Goal: Browse casually

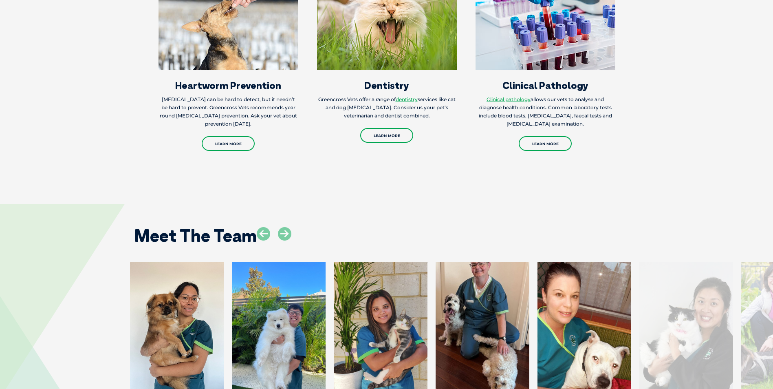
scroll to position [1142, 0]
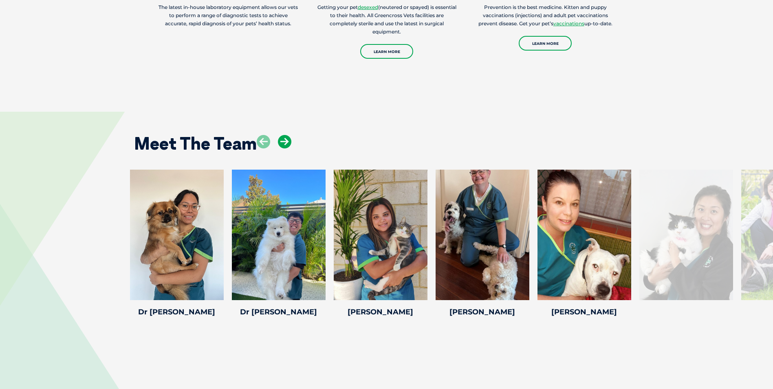
click at [284, 135] on icon at bounding box center [284, 141] width 13 height 13
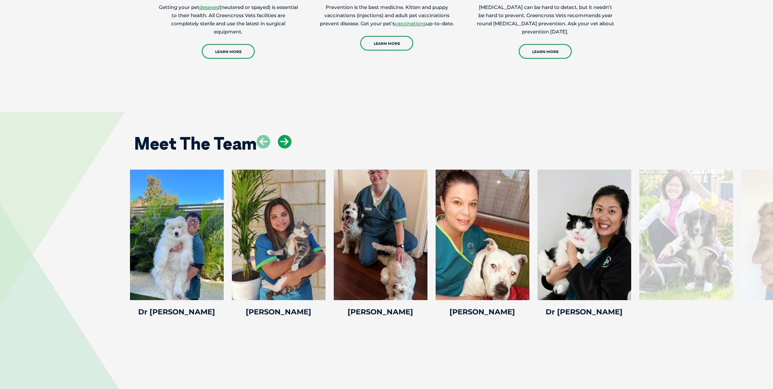
click at [284, 135] on icon at bounding box center [284, 141] width 13 height 13
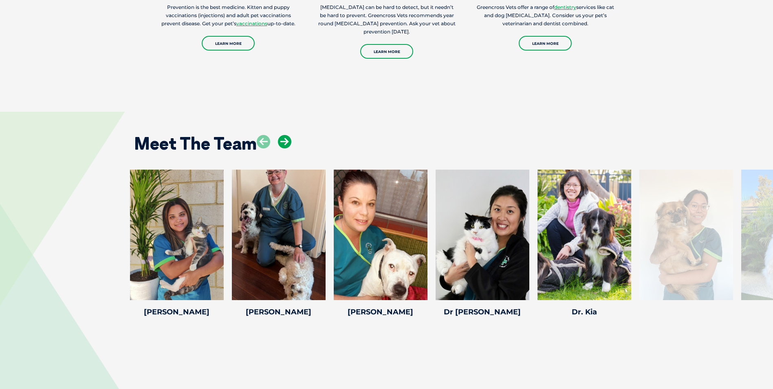
click at [284, 135] on icon at bounding box center [284, 141] width 13 height 13
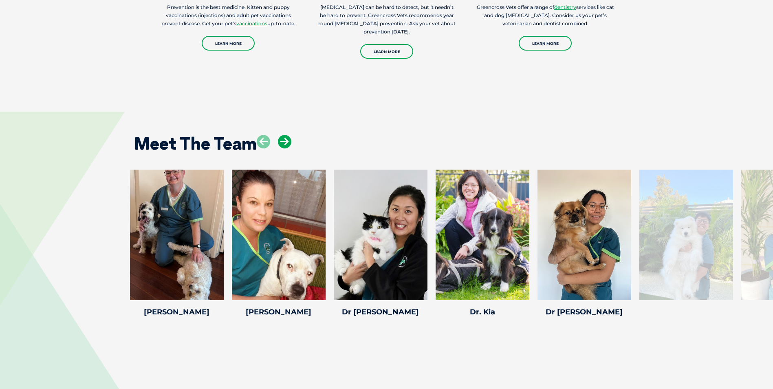
click at [284, 135] on icon at bounding box center [284, 141] width 13 height 13
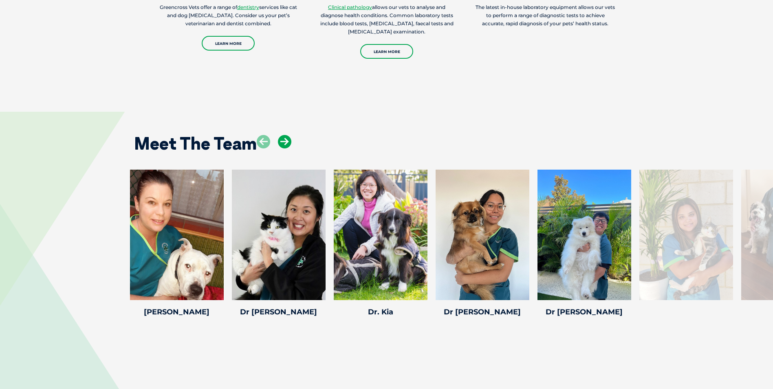
click at [284, 135] on icon at bounding box center [284, 141] width 13 height 13
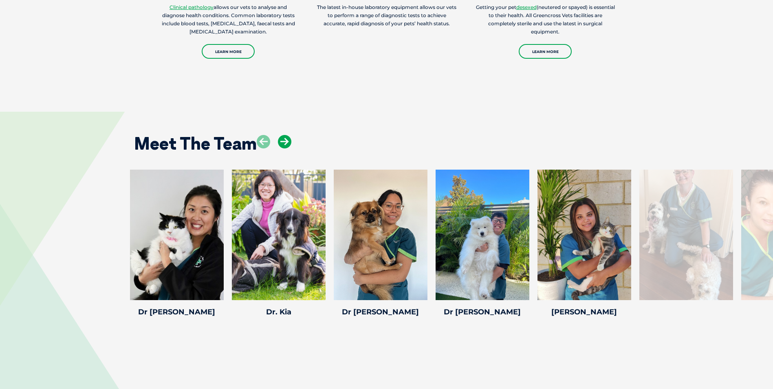
click at [284, 135] on icon at bounding box center [284, 141] width 13 height 13
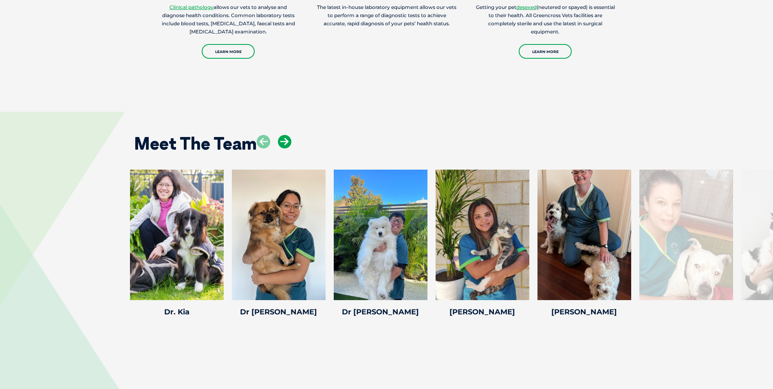
click at [284, 135] on icon at bounding box center [284, 141] width 13 height 13
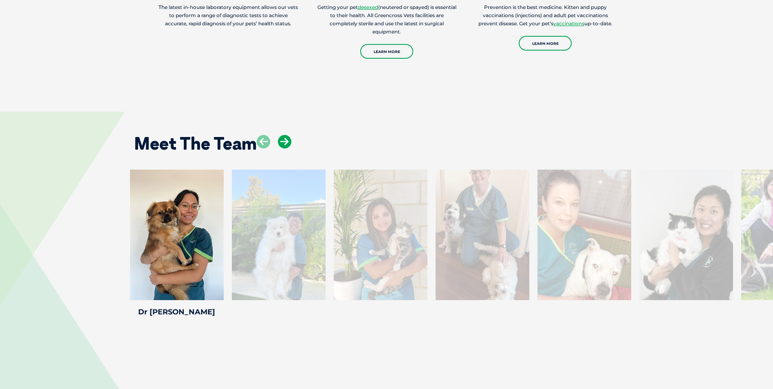
click at [284, 135] on icon at bounding box center [284, 141] width 13 height 13
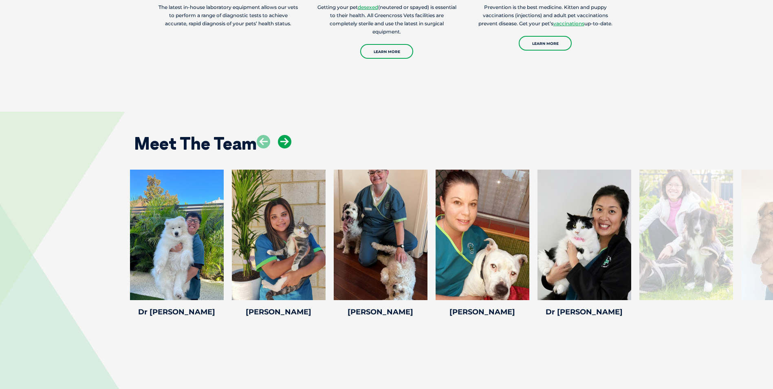
click at [284, 135] on icon at bounding box center [284, 141] width 13 height 13
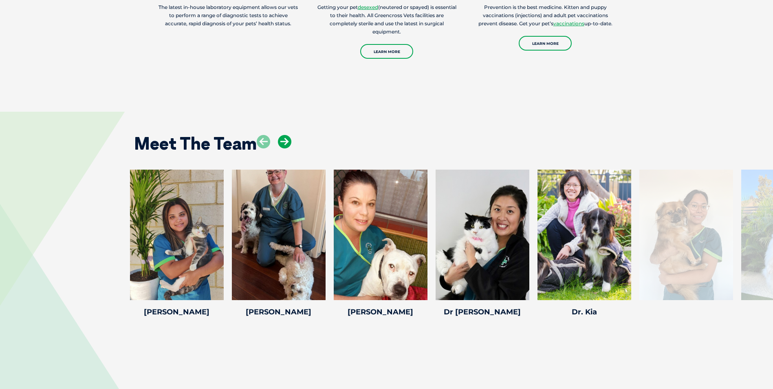
click at [284, 135] on icon at bounding box center [284, 141] width 13 height 13
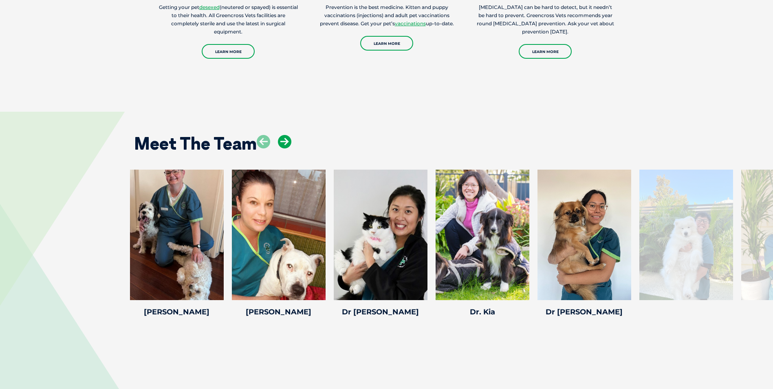
click at [284, 135] on icon at bounding box center [284, 141] width 13 height 13
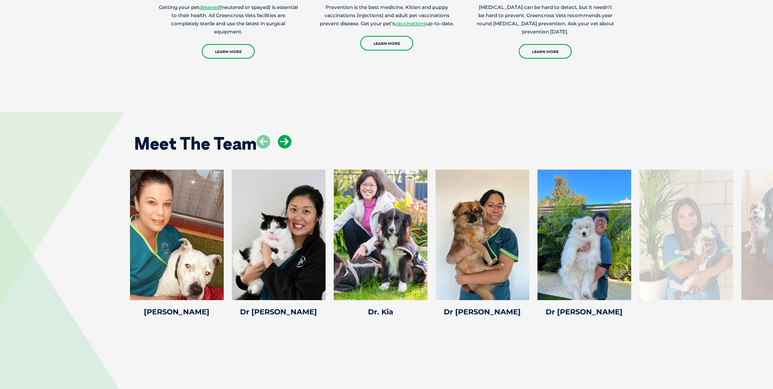
click at [284, 135] on icon at bounding box center [284, 141] width 13 height 13
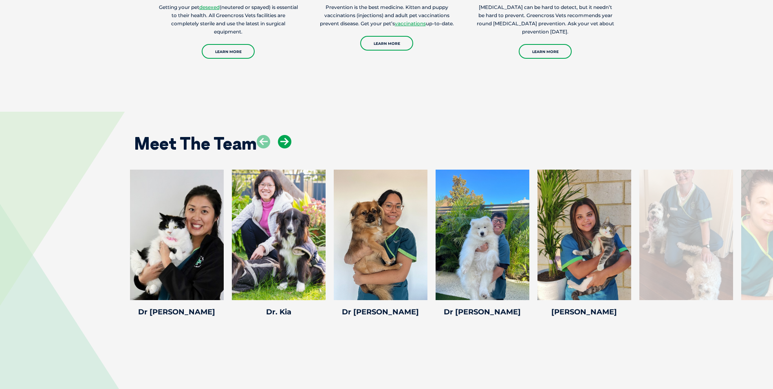
click at [284, 135] on icon at bounding box center [284, 141] width 13 height 13
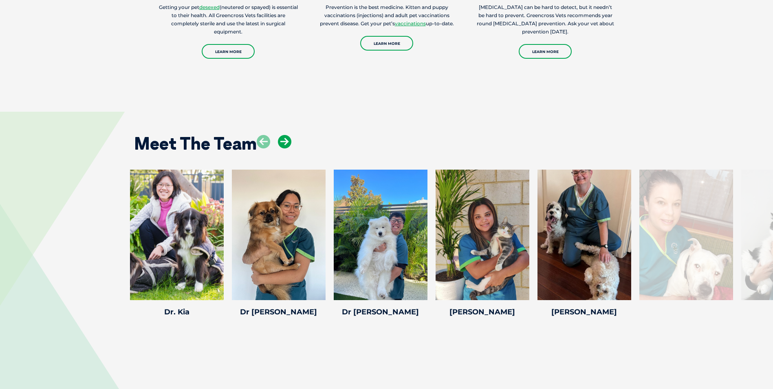
click at [284, 135] on icon at bounding box center [284, 141] width 13 height 13
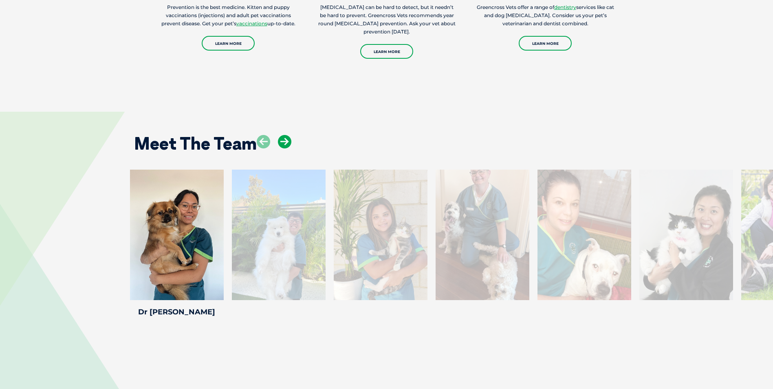
click at [284, 135] on icon at bounding box center [284, 141] width 13 height 13
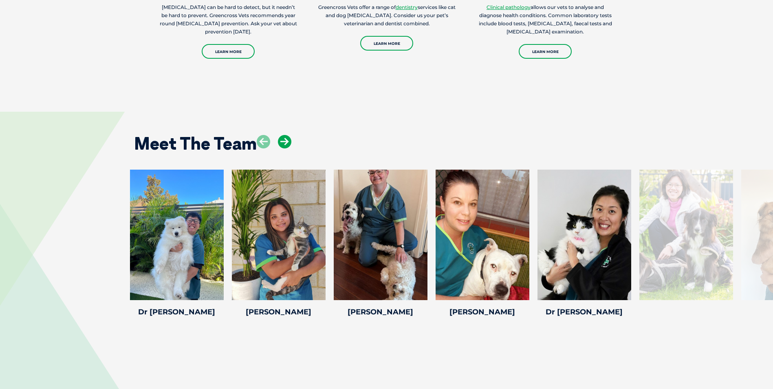
click at [284, 135] on icon at bounding box center [284, 141] width 13 height 13
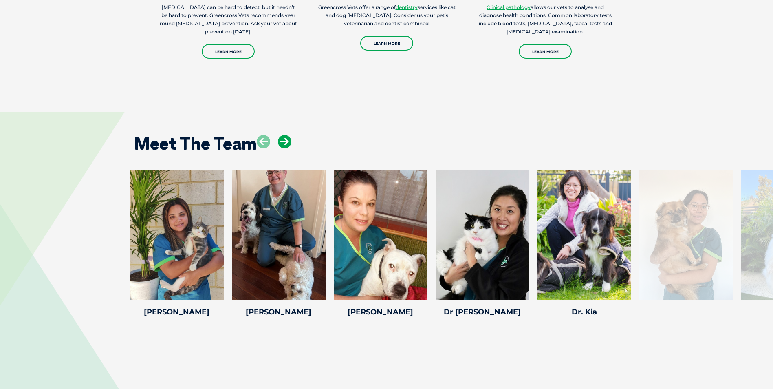
click at [284, 135] on icon at bounding box center [284, 141] width 13 height 13
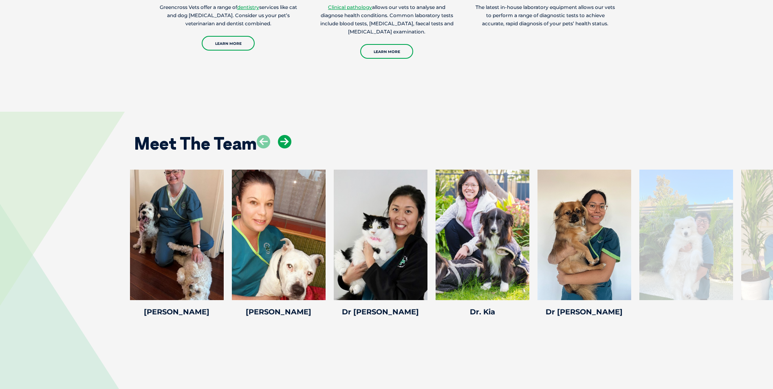
click at [284, 135] on icon at bounding box center [284, 141] width 13 height 13
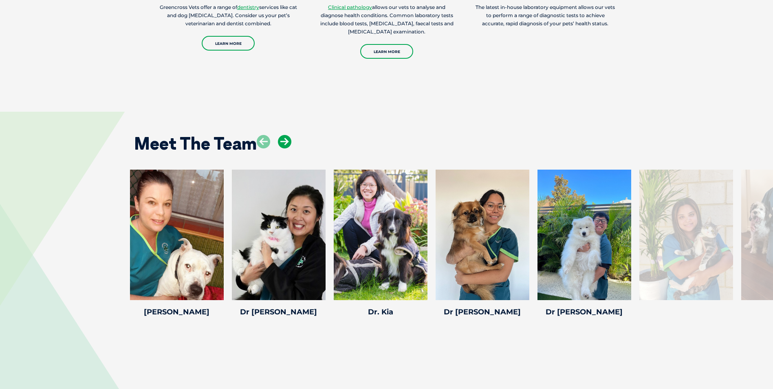
click at [284, 135] on icon at bounding box center [284, 141] width 13 height 13
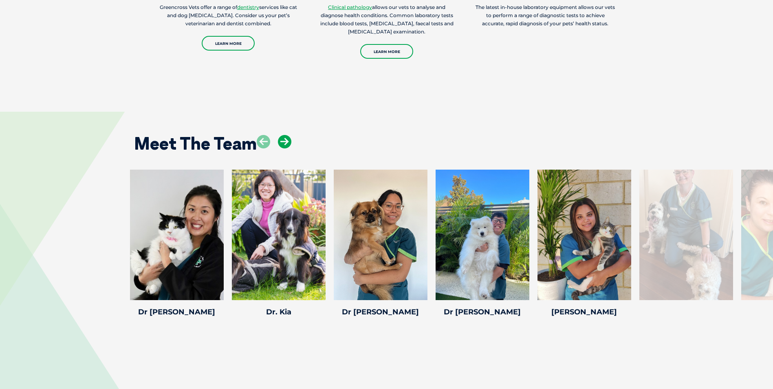
click at [284, 135] on icon at bounding box center [284, 141] width 13 height 13
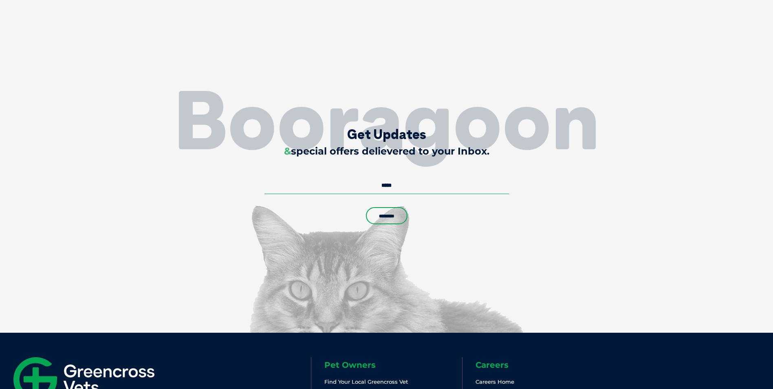
scroll to position [1952, 0]
